Goal: Find contact information: Find contact information

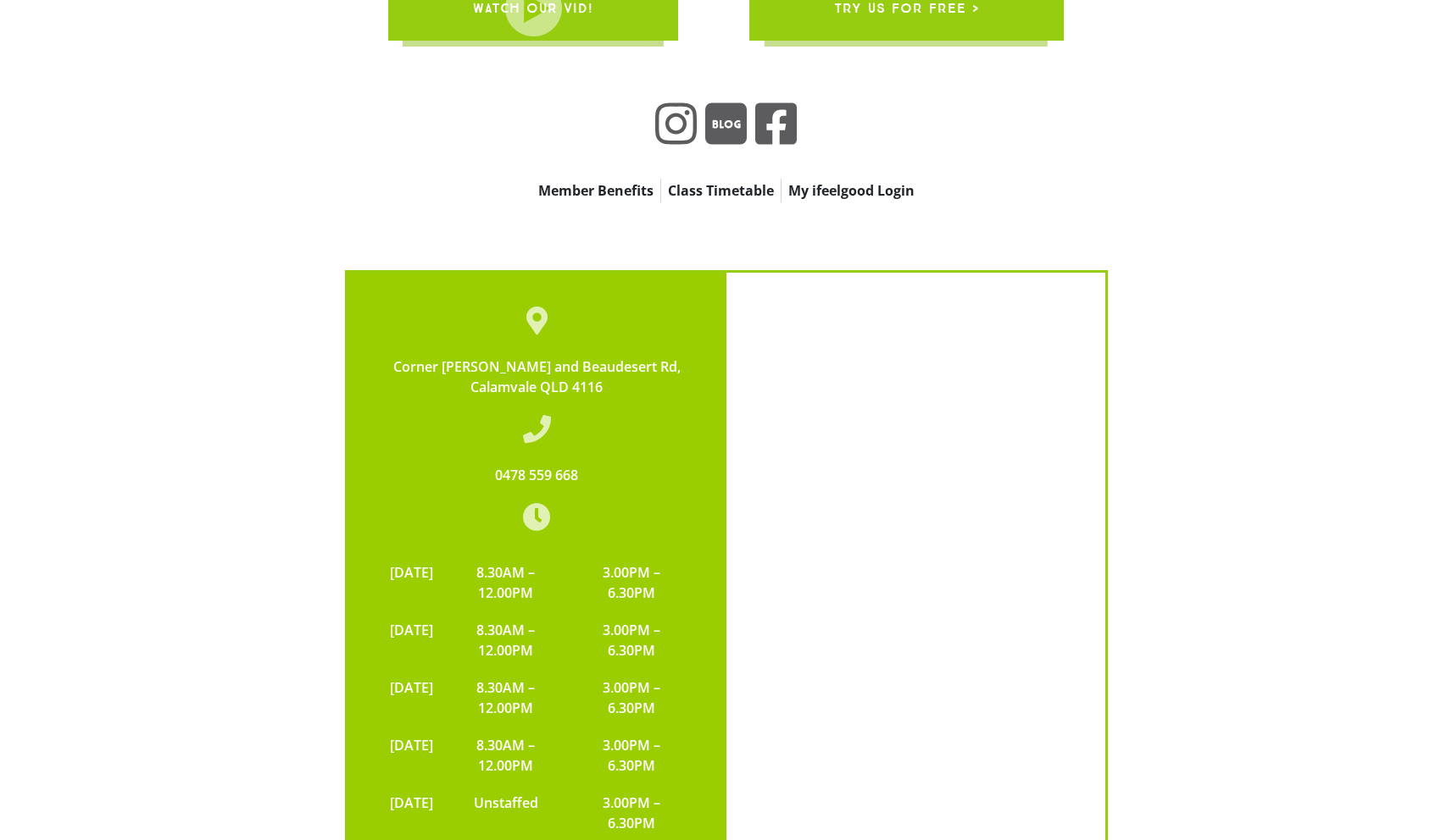
scroll to position [5373, 0]
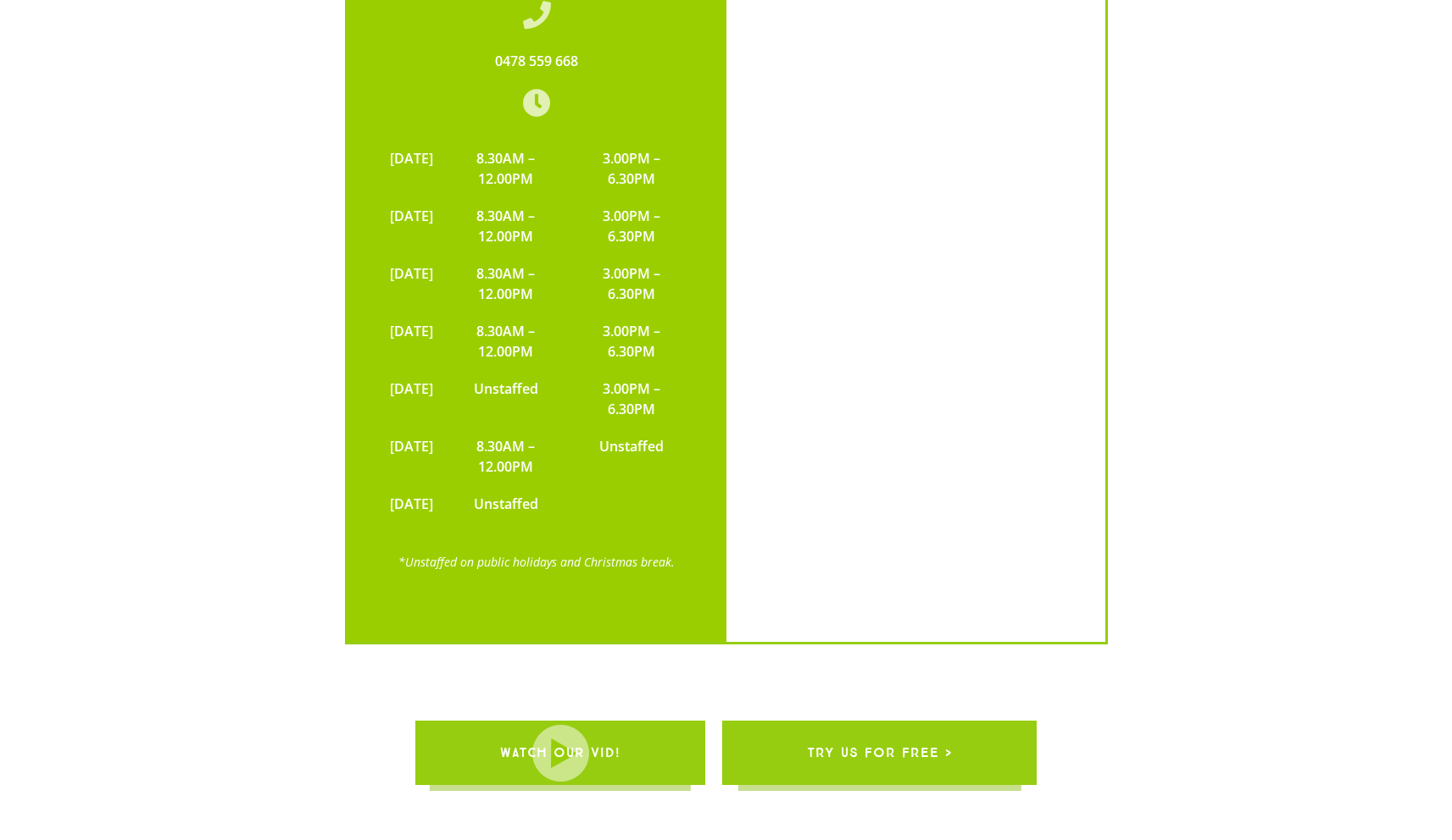
click at [938, 729] on span "try us for free >" at bounding box center [879, 752] width 145 height 47
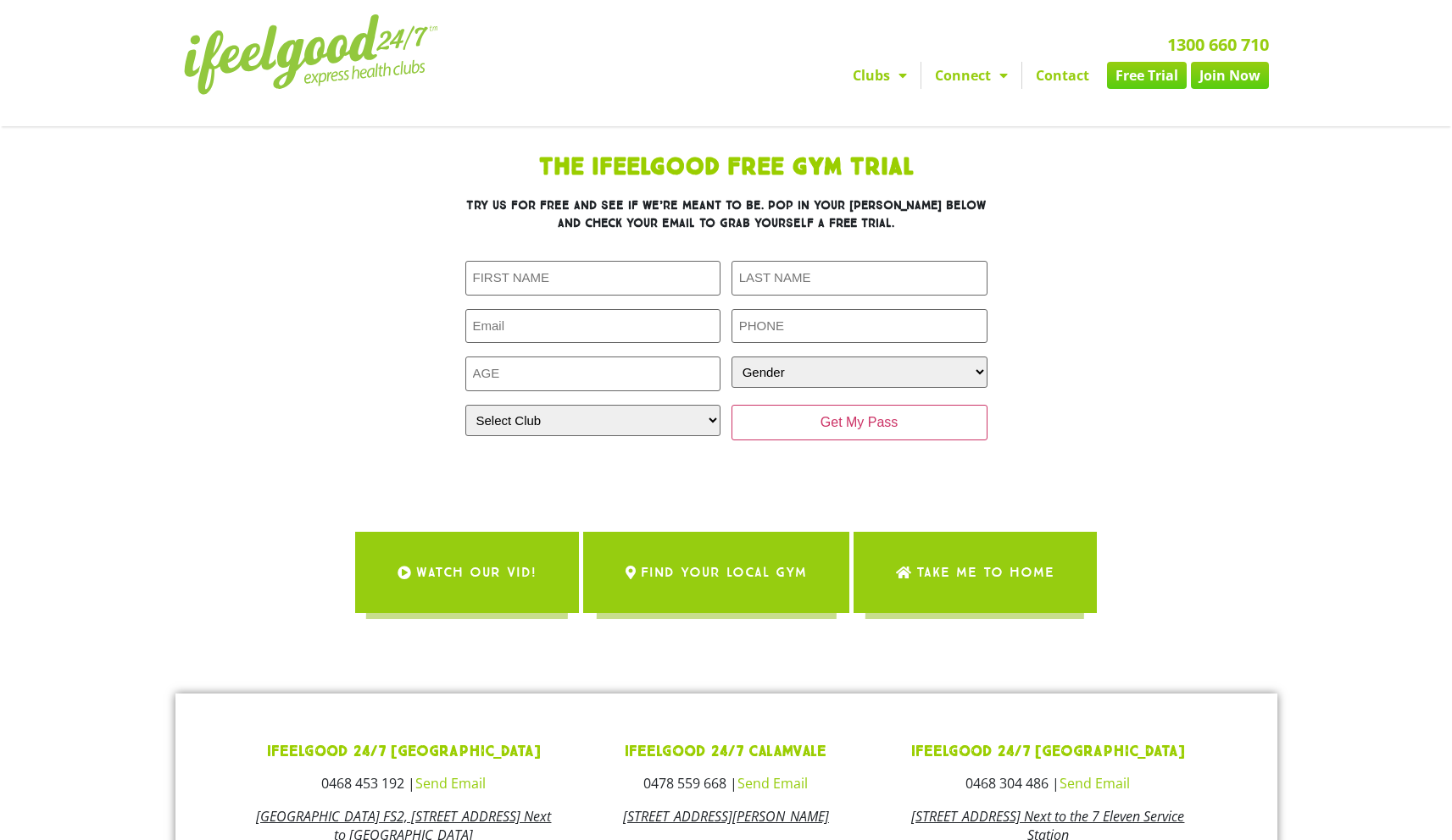
click at [996, 82] on span "Menu" at bounding box center [999, 75] width 17 height 31
click at [896, 82] on span "Menu" at bounding box center [898, 75] width 17 height 31
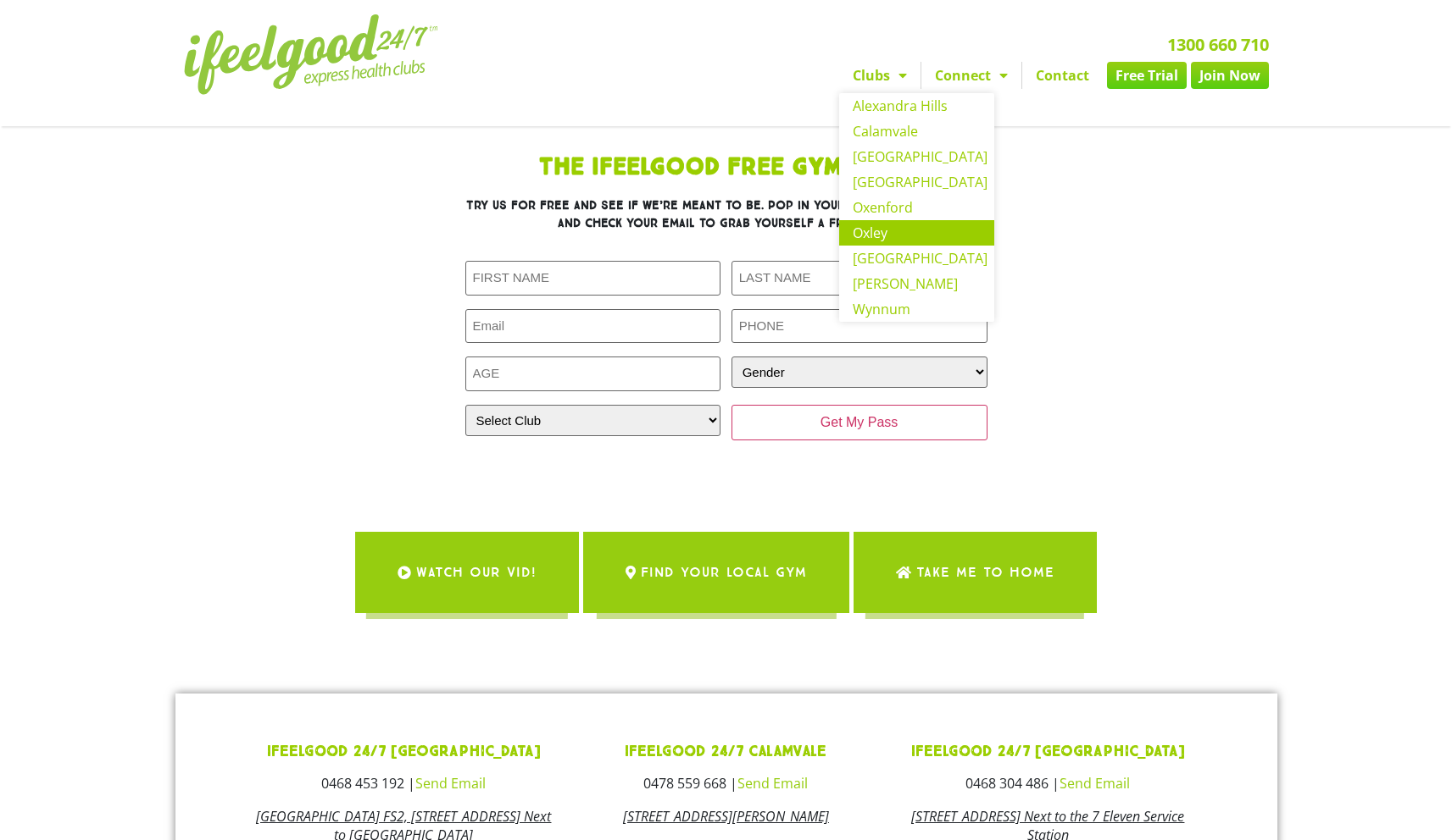
click at [920, 239] on link "Oxley" at bounding box center [915, 232] width 155 height 25
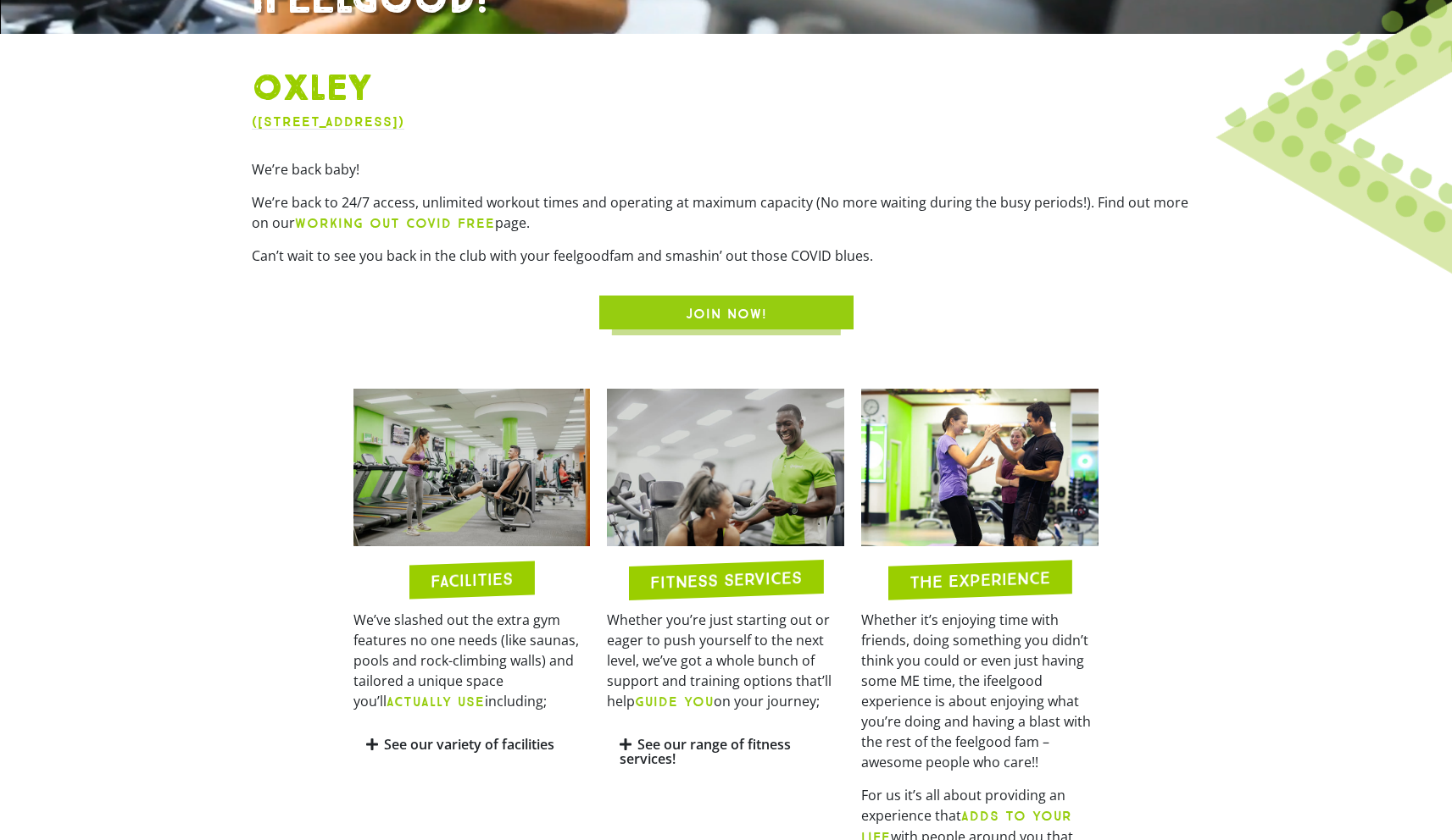
click at [404, 124] on link "([STREET_ADDRESS])" at bounding box center [328, 121] width 153 height 16
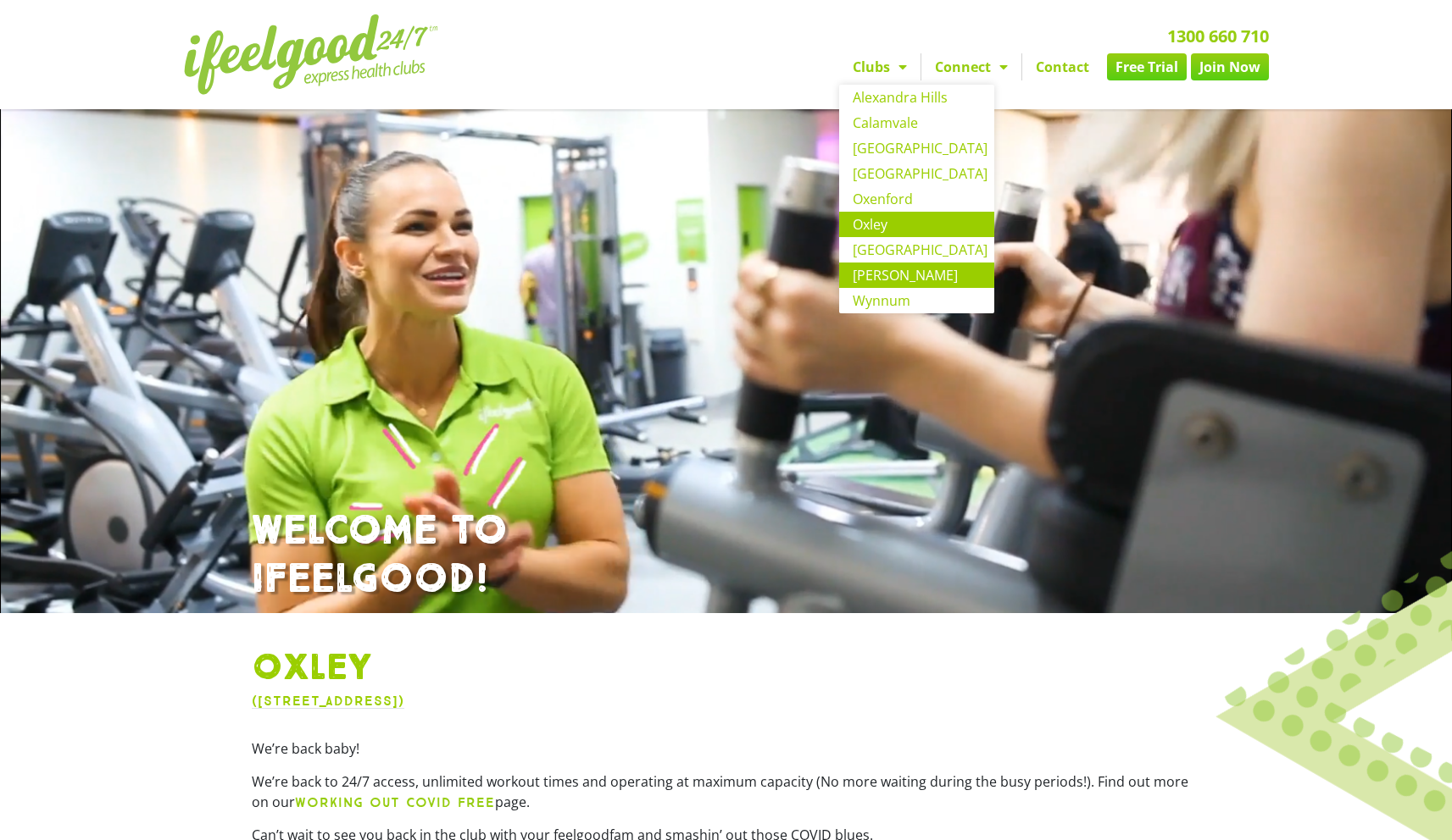
click at [915, 280] on link "[PERSON_NAME]" at bounding box center [915, 274] width 155 height 25
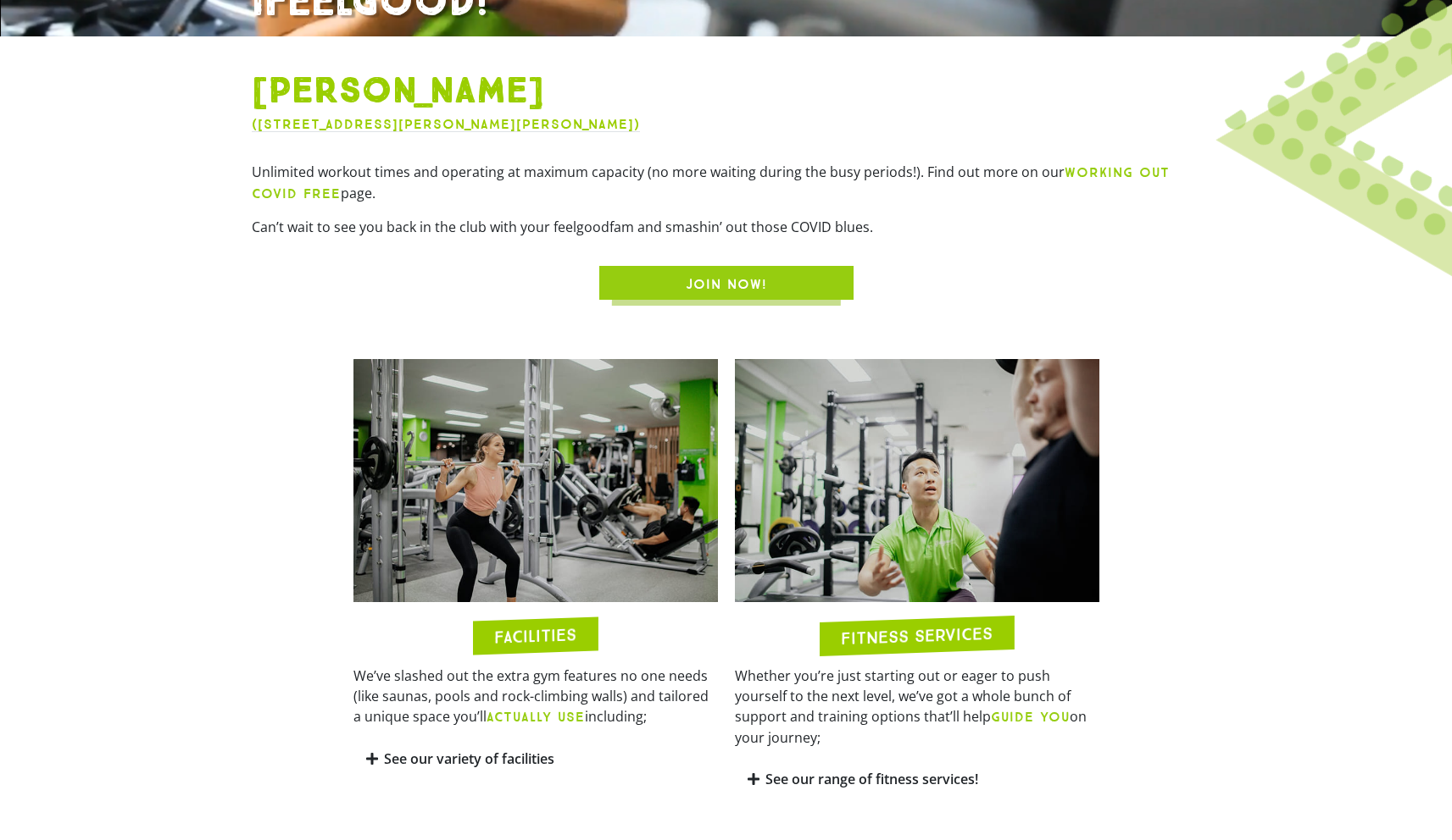
click at [453, 128] on link "([STREET_ADDRESS][PERSON_NAME][PERSON_NAME])" at bounding box center [446, 123] width 388 height 16
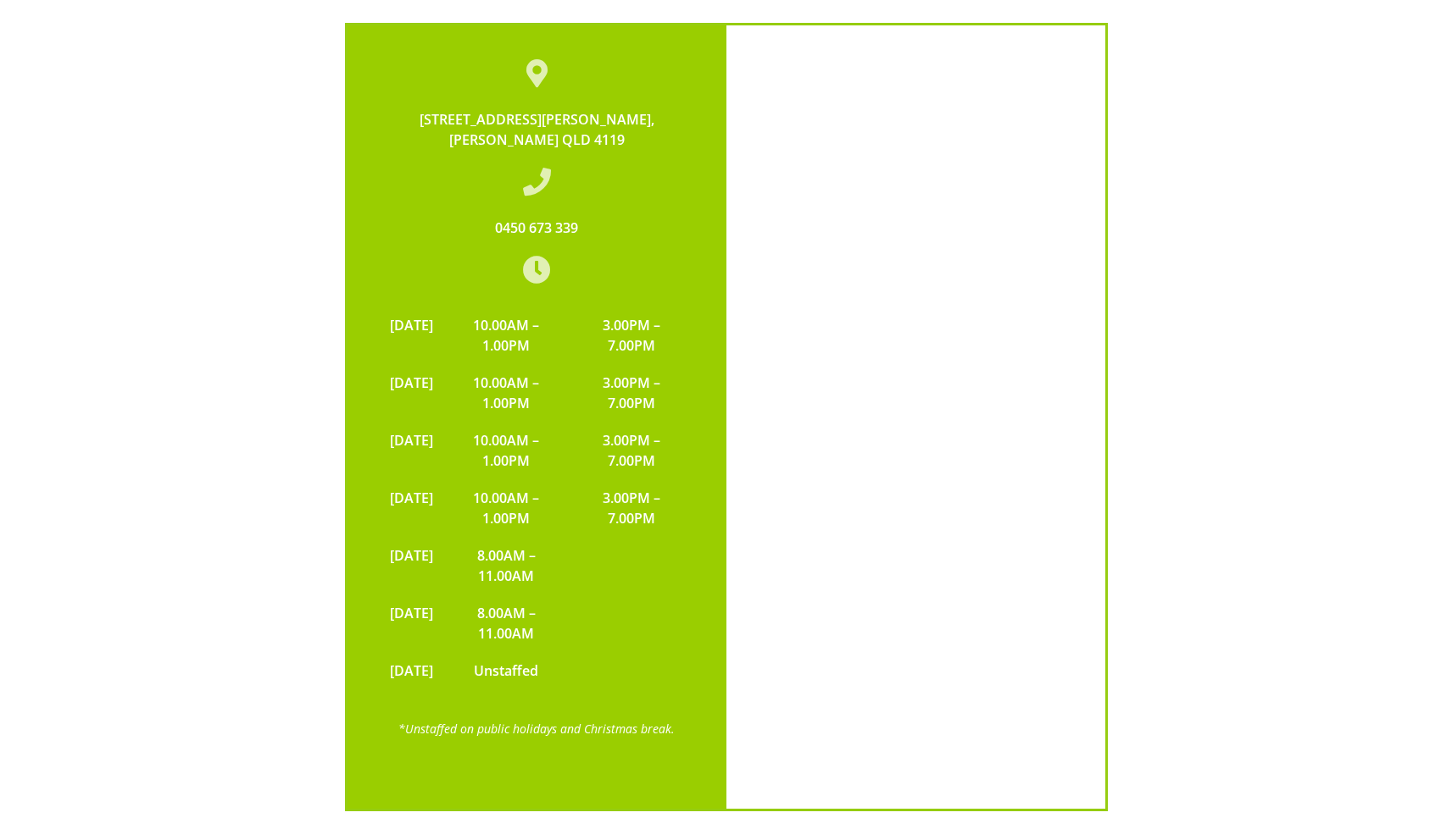
scroll to position [3701, 0]
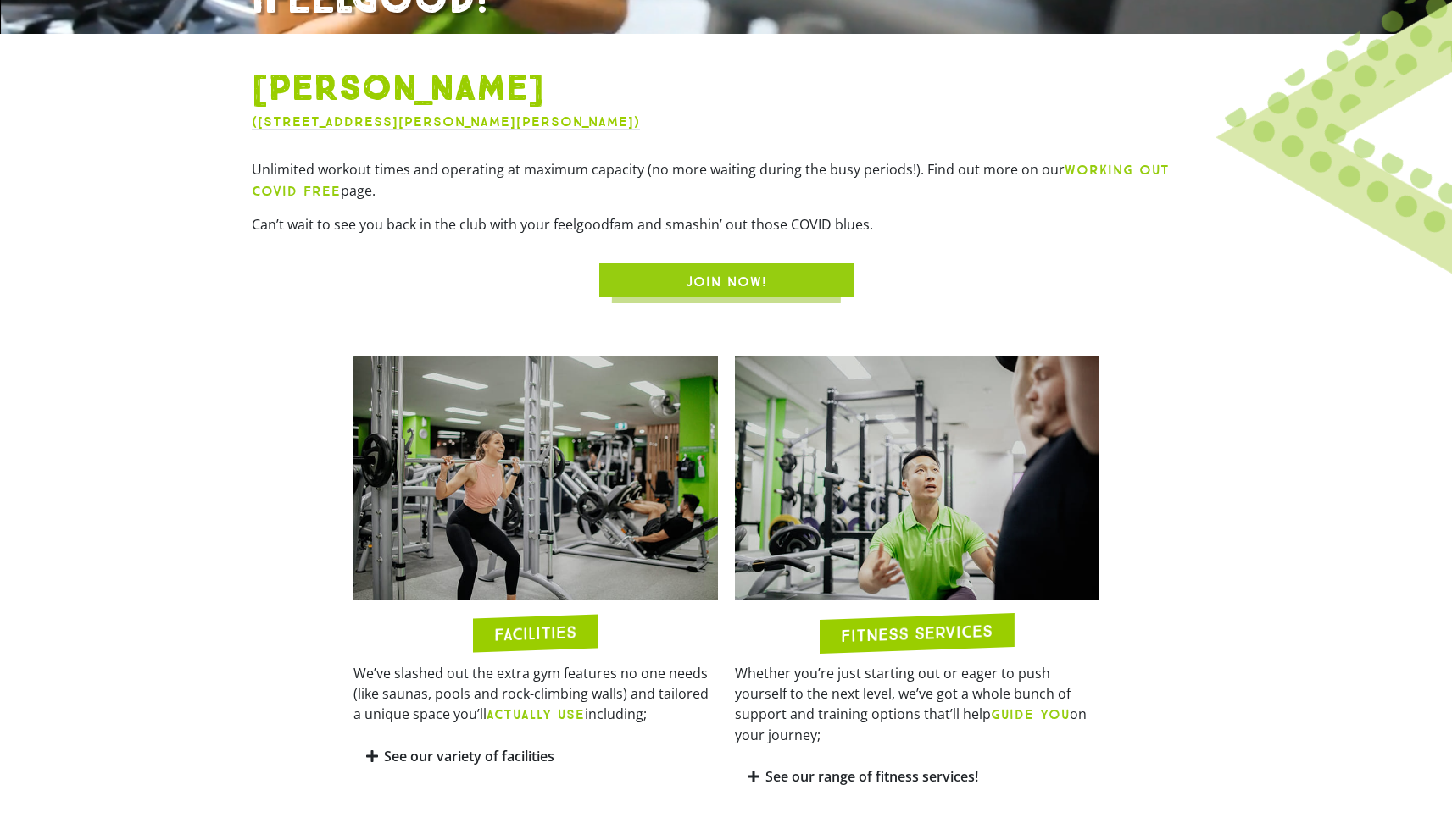
scroll to position [577, 0]
